Goal: Information Seeking & Learning: Learn about a topic

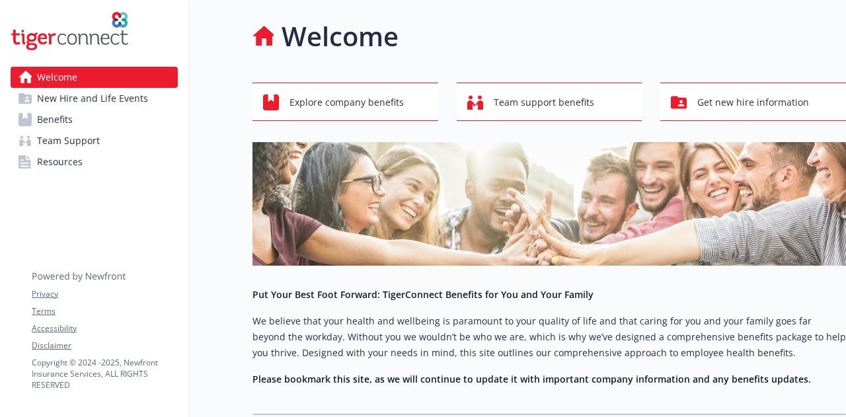
click at [81, 113] on link "Benefits" at bounding box center [94, 119] width 167 height 21
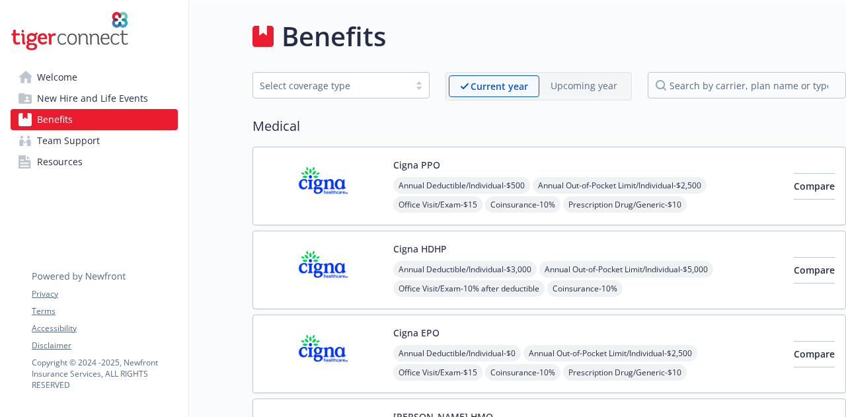
click at [371, 167] on img at bounding box center [323, 186] width 119 height 56
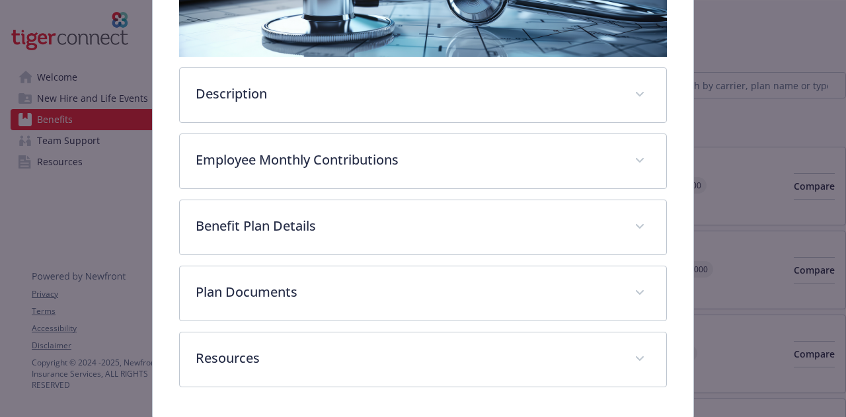
scroll to position [268, 0]
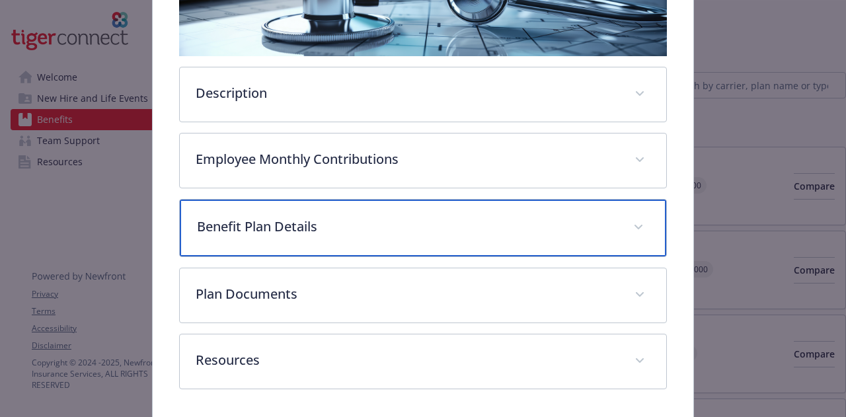
click at [465, 208] on div "Benefit Plan Details" at bounding box center [423, 228] width 486 height 57
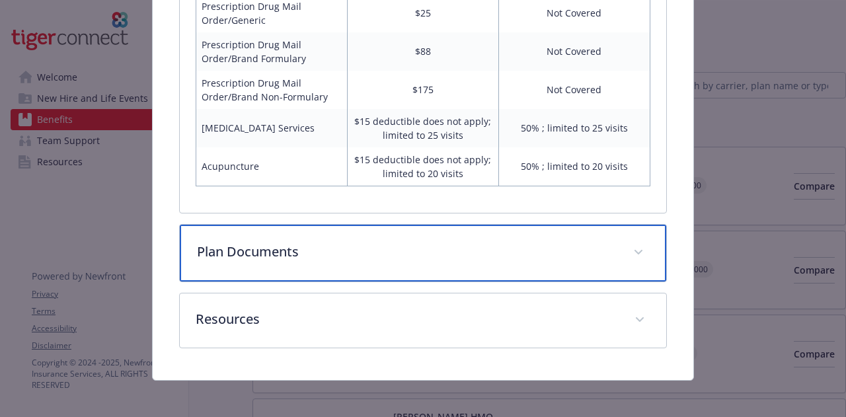
click at [473, 249] on p "Plan Documents" at bounding box center [407, 252] width 420 height 20
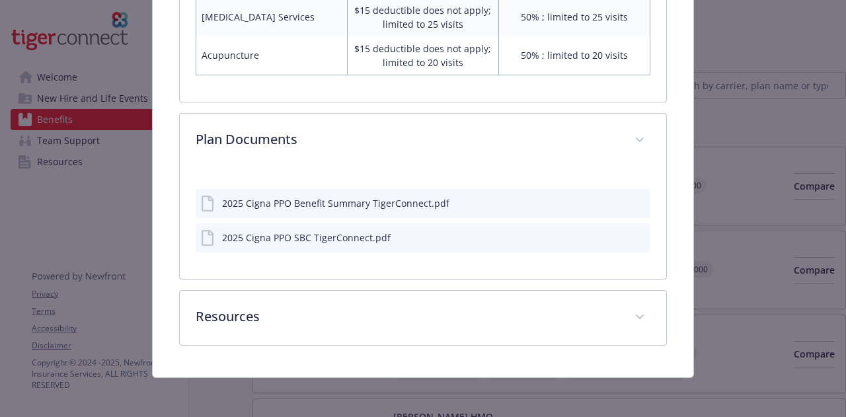
scroll to position [1197, 0]
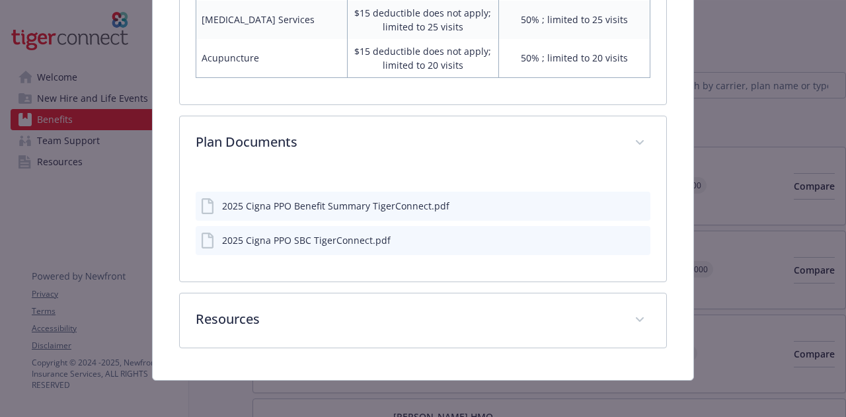
click at [632, 200] on icon "preview file" at bounding box center [638, 204] width 12 height 9
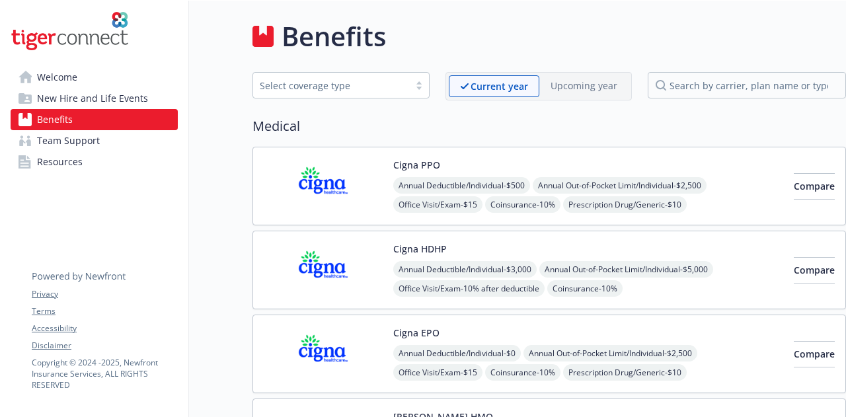
click at [485, 322] on div "Cigna EPO Annual Deductible/Individual - $0 Annual Out-of-Pocket Limit/Individu…" at bounding box center [550, 354] width 594 height 79
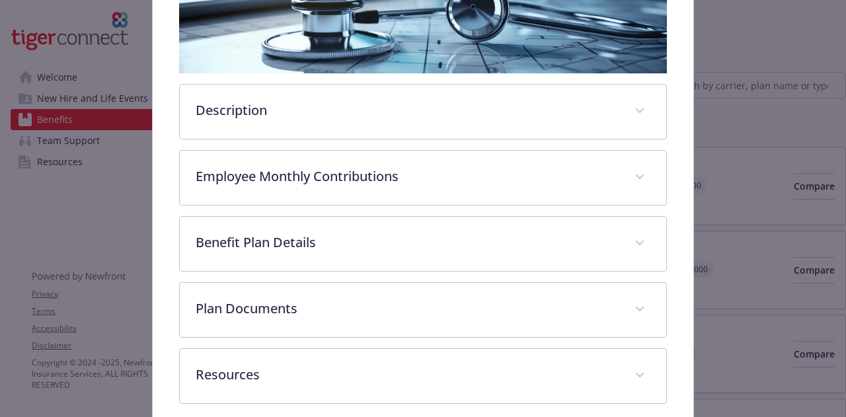
scroll to position [252, 0]
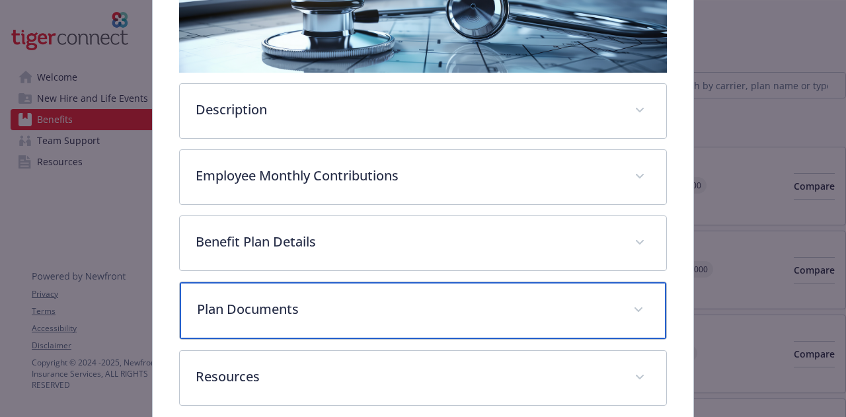
click at [486, 326] on div "Plan Documents" at bounding box center [423, 310] width 486 height 57
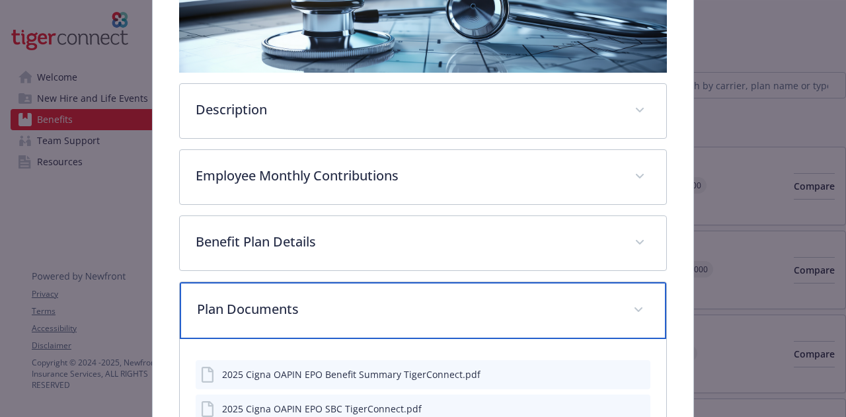
scroll to position [322, 0]
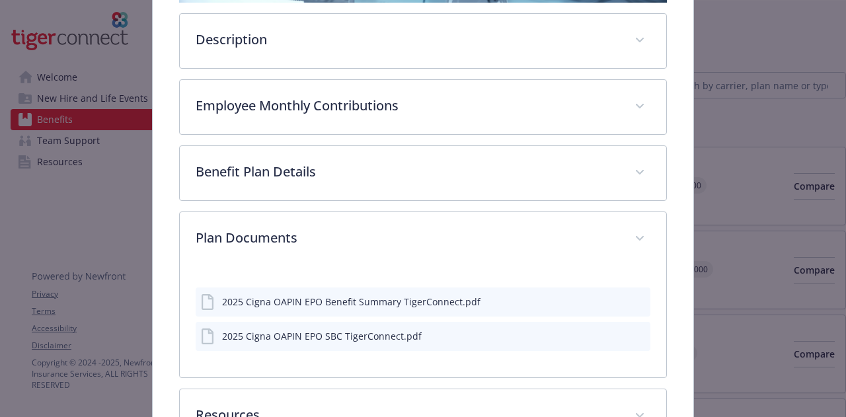
click at [633, 298] on icon "preview file" at bounding box center [638, 300] width 12 height 9
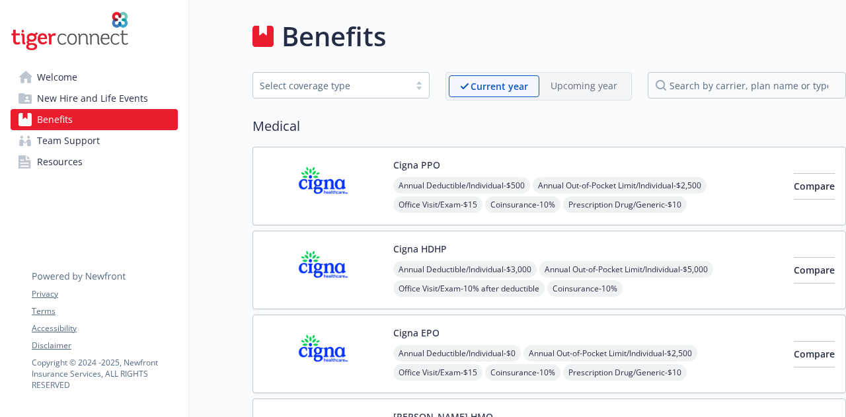
click at [492, 226] on div "Cigna PPO Annual Deductible/Individual - $500 Annual Out-of-Pocket Limit/Indivi…" at bounding box center [550, 312] width 594 height 331
click at [497, 242] on div "Cigna HDHP Annual Deductible/Individual - $3,000 Annual Out-of-Pocket Limit/Ind…" at bounding box center [588, 270] width 390 height 56
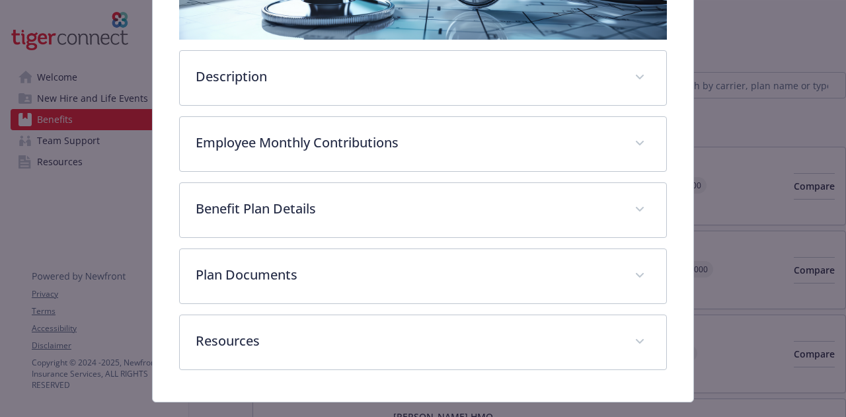
scroll to position [308, 0]
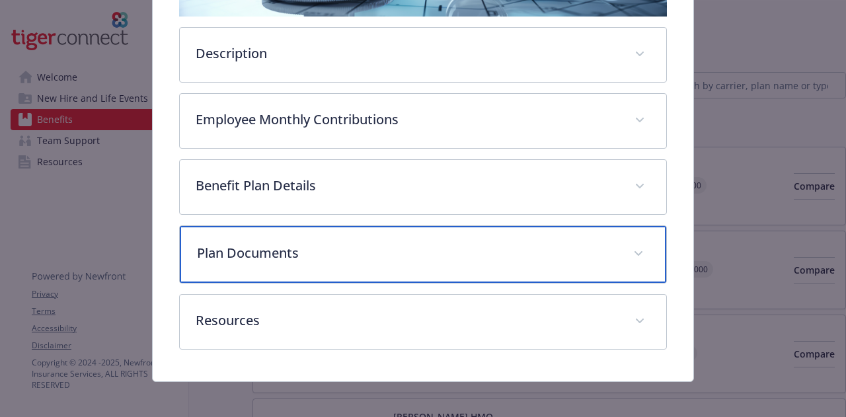
click at [603, 230] on div "Plan Documents" at bounding box center [423, 254] width 486 height 57
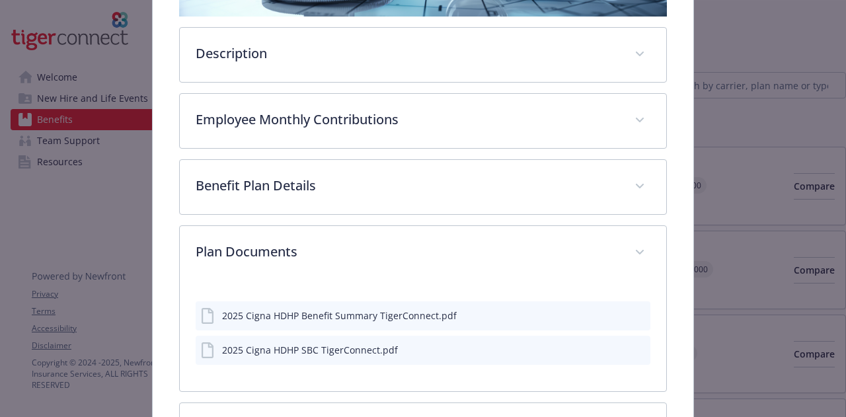
click at [547, 311] on div "2025 Cigna HDHP Benefit Summary TigerConnect.pdf" at bounding box center [423, 315] width 454 height 29
click at [644, 311] on div "2025 Cigna HDHP Benefit Summary TigerConnect.pdf 2025 Cigna HDHP SBC TigerConne…" at bounding box center [423, 335] width 486 height 111
click at [636, 313] on button "preview file" at bounding box center [638, 315] width 15 height 12
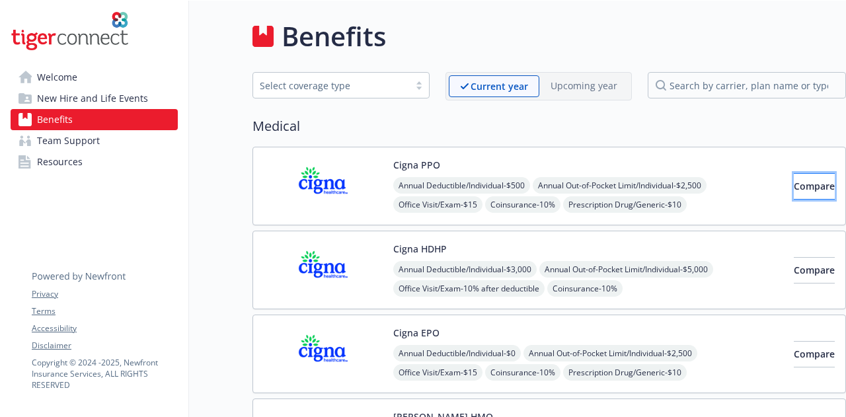
click at [794, 180] on span "Compare" at bounding box center [814, 186] width 41 height 13
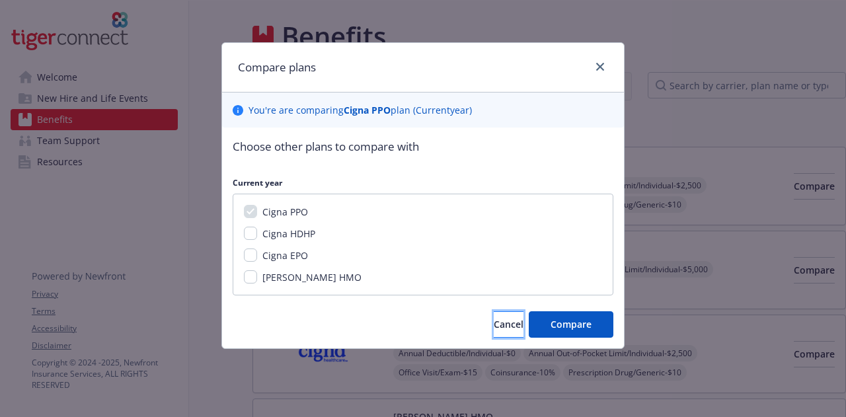
click at [494, 335] on button "Cancel" at bounding box center [509, 324] width 30 height 26
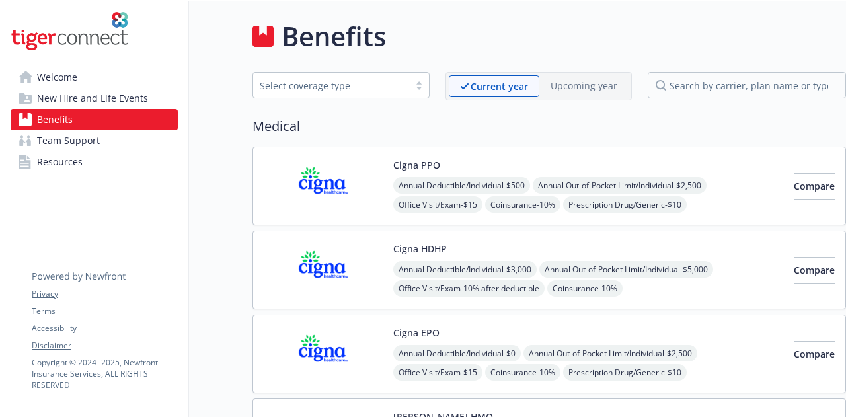
click at [325, 190] on img at bounding box center [323, 186] width 119 height 56
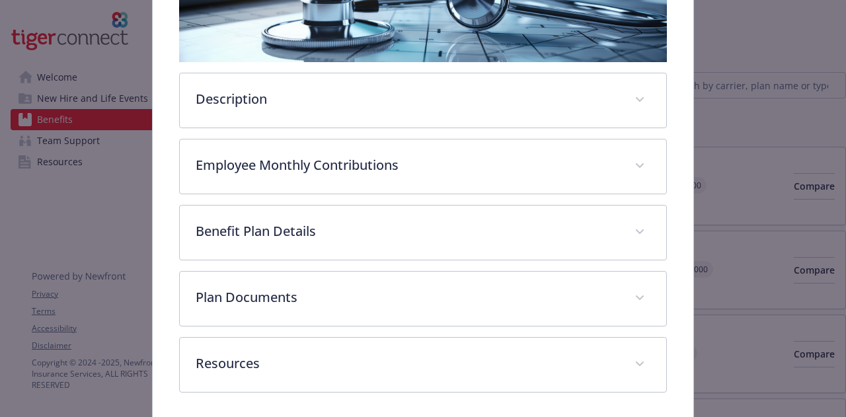
scroll to position [273, 0]
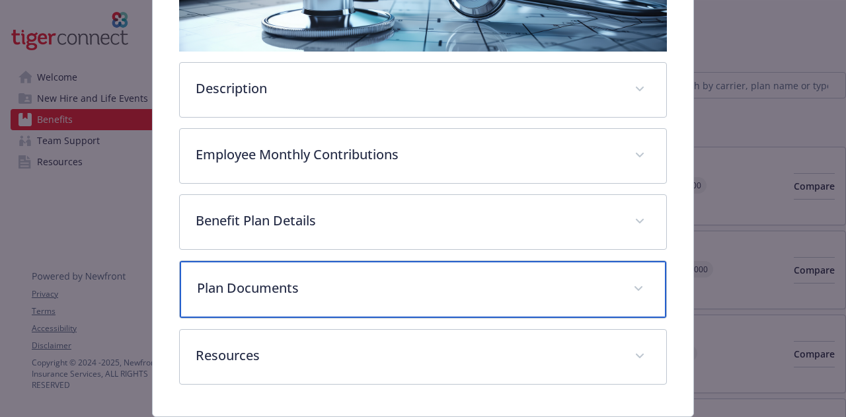
click at [476, 268] on div "Plan Documents" at bounding box center [423, 289] width 486 height 57
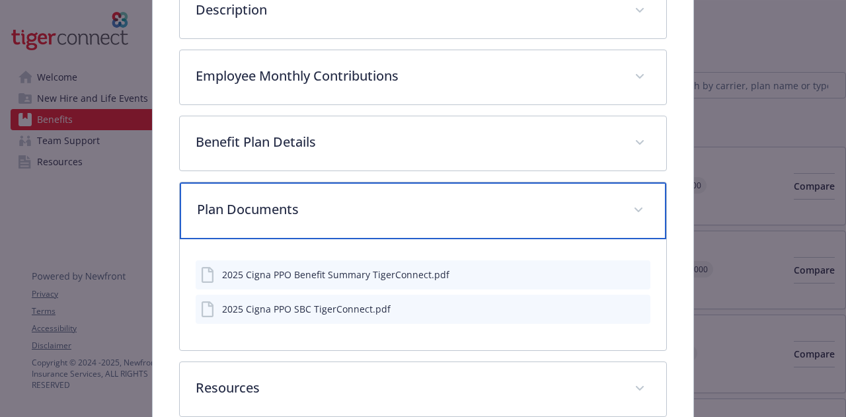
scroll to position [352, 0]
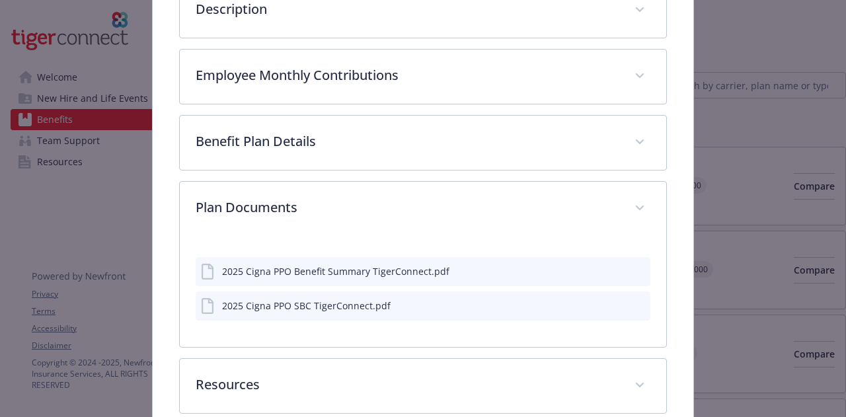
click at [486, 270] on div "2025 Cigna PPO Benefit Summary TigerConnect.pdf" at bounding box center [423, 271] width 454 height 29
click at [632, 268] on icon "preview file" at bounding box center [638, 270] width 12 height 9
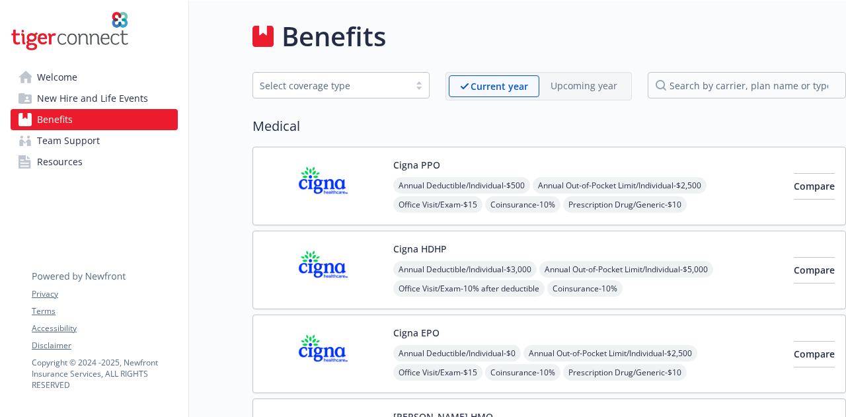
click at [310, 370] on img at bounding box center [323, 354] width 119 height 56
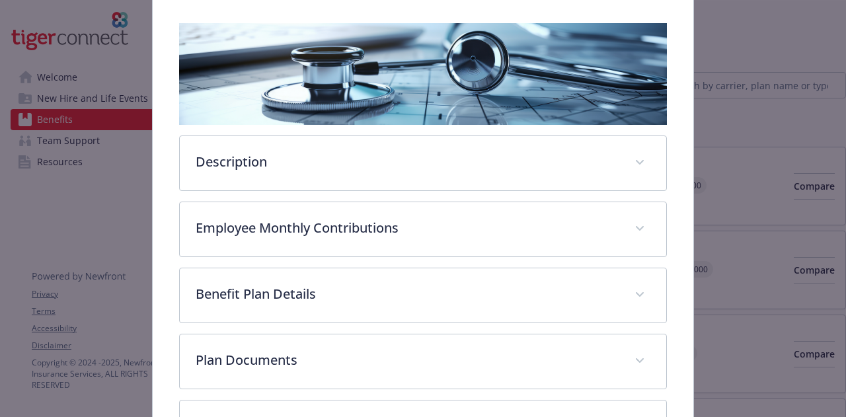
scroll to position [209, 0]
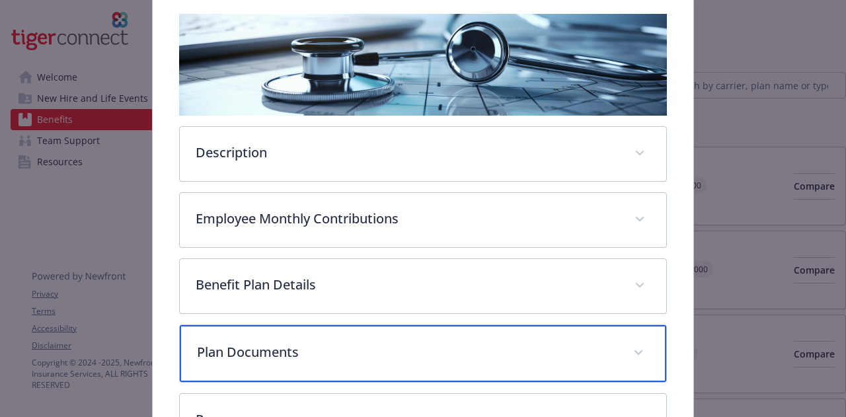
click at [465, 335] on div "Plan Documents" at bounding box center [423, 353] width 486 height 57
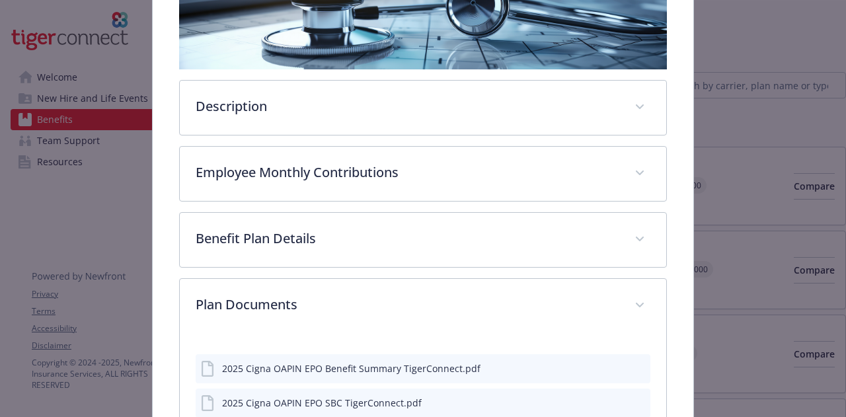
click at [632, 363] on icon "preview file" at bounding box center [638, 367] width 12 height 9
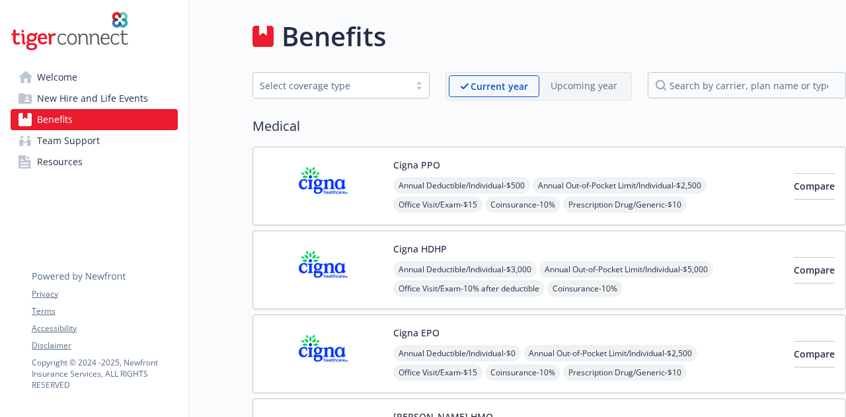
click at [332, 268] on img at bounding box center [323, 270] width 119 height 56
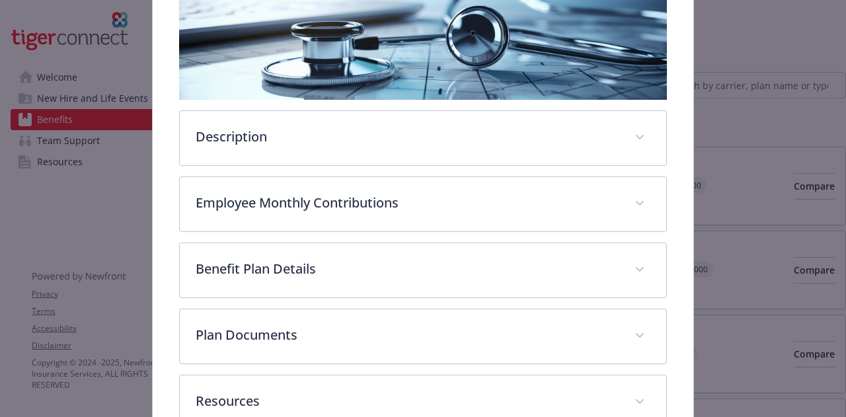
scroll to position [303, 0]
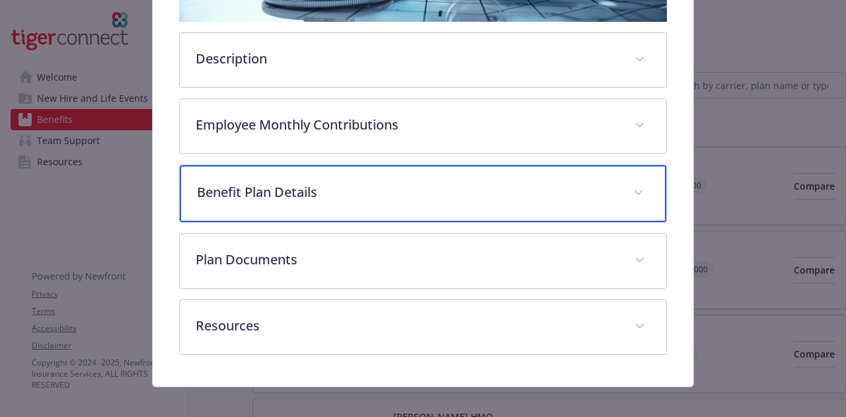
click at [325, 191] on p "Benefit Plan Details" at bounding box center [407, 192] width 420 height 20
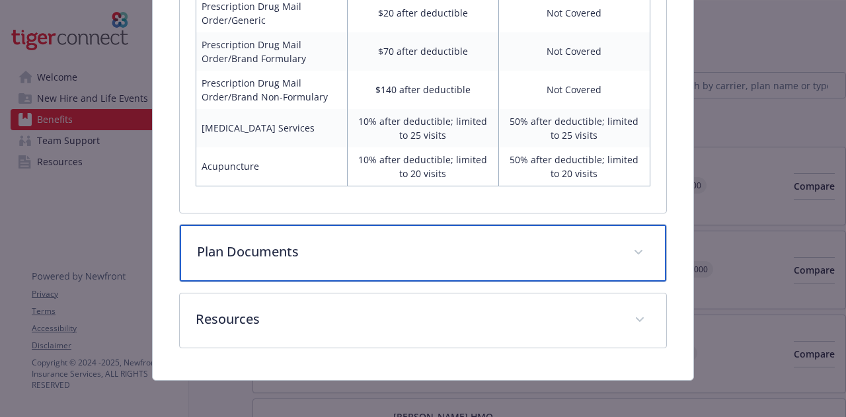
click at [491, 254] on p "Plan Documents" at bounding box center [407, 252] width 420 height 20
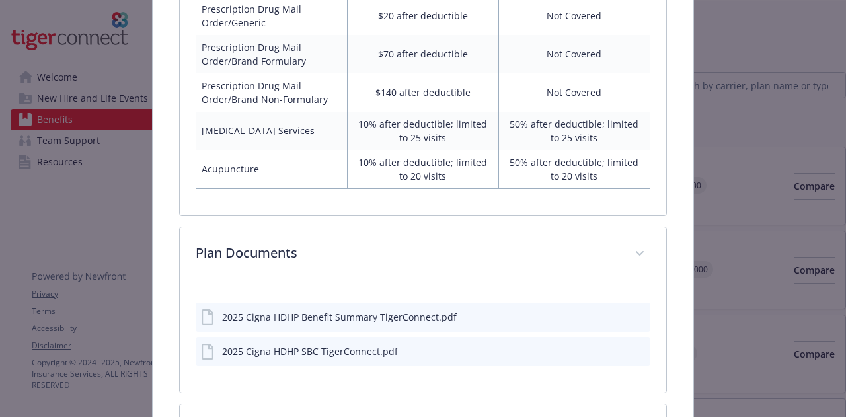
click at [632, 311] on icon "preview file" at bounding box center [638, 315] width 12 height 9
